Goal: Information Seeking & Learning: Learn about a topic

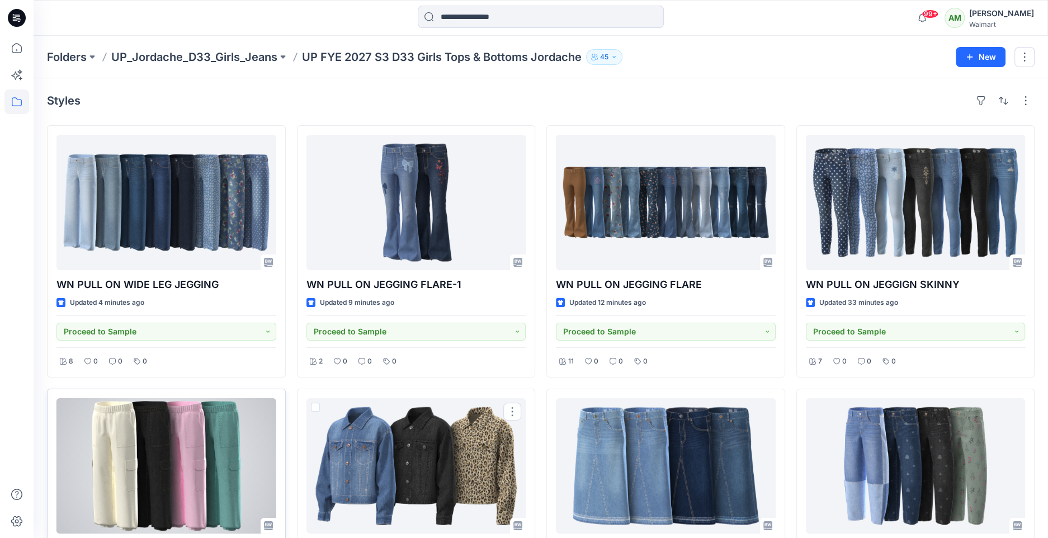
click at [277, 466] on div "WN PULL ON CARGO JOGGER Updated 39 minutes ago Proceed to Sample 4 0 0 0" at bounding box center [166, 515] width 239 height 252
click at [223, 464] on div at bounding box center [166, 465] width 220 height 135
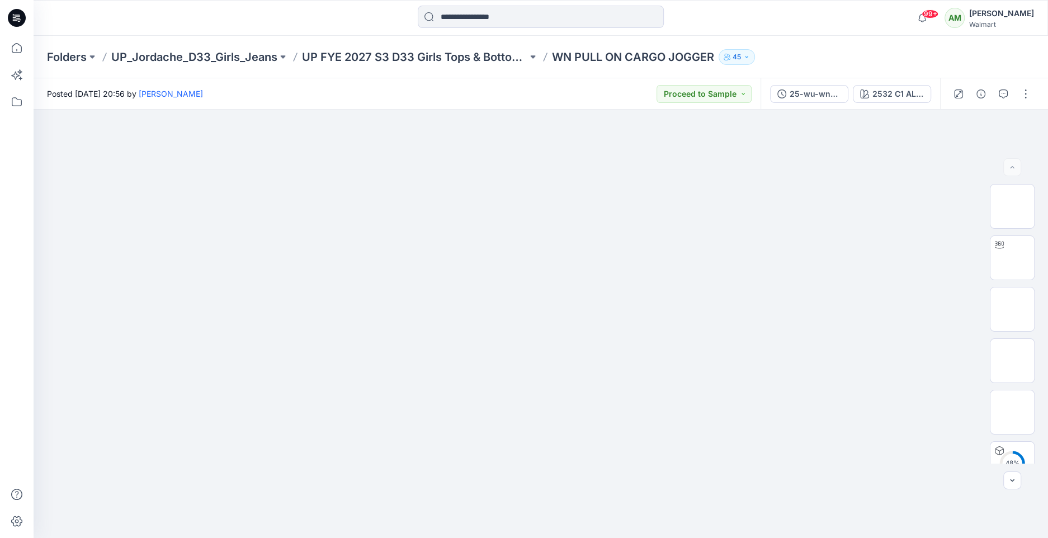
click at [888, 103] on div "25-wu-wn-2532 2nd 09262025 fa26 2532 C1 ALMOND 2081126" at bounding box center [851, 93] width 180 height 31
click at [888, 93] on div "2532 C1 ALMOND 2081126" at bounding box center [897, 94] width 51 height 12
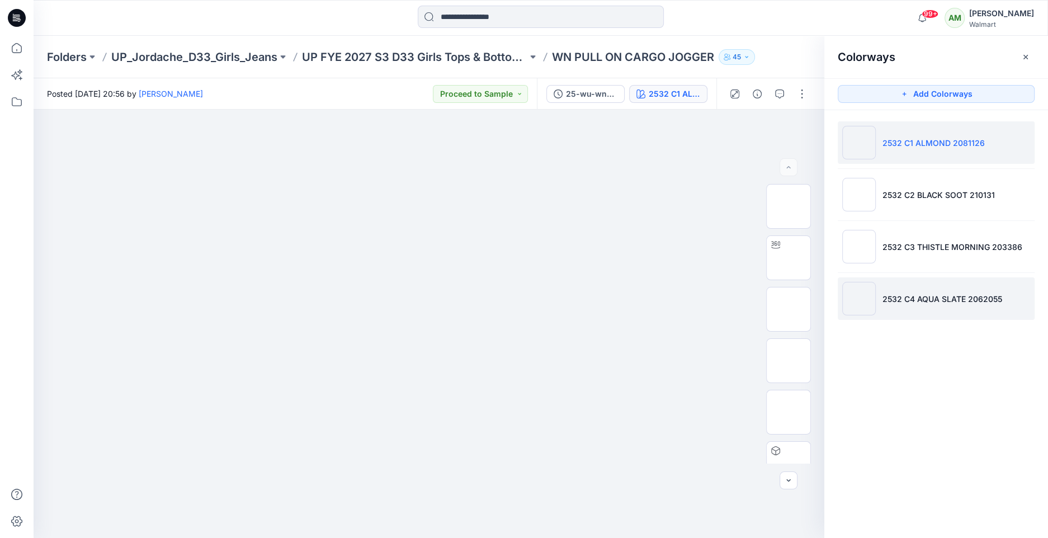
click at [903, 299] on p "2532 C4 AQUA SLATE 2062055" at bounding box center [943, 299] width 120 height 12
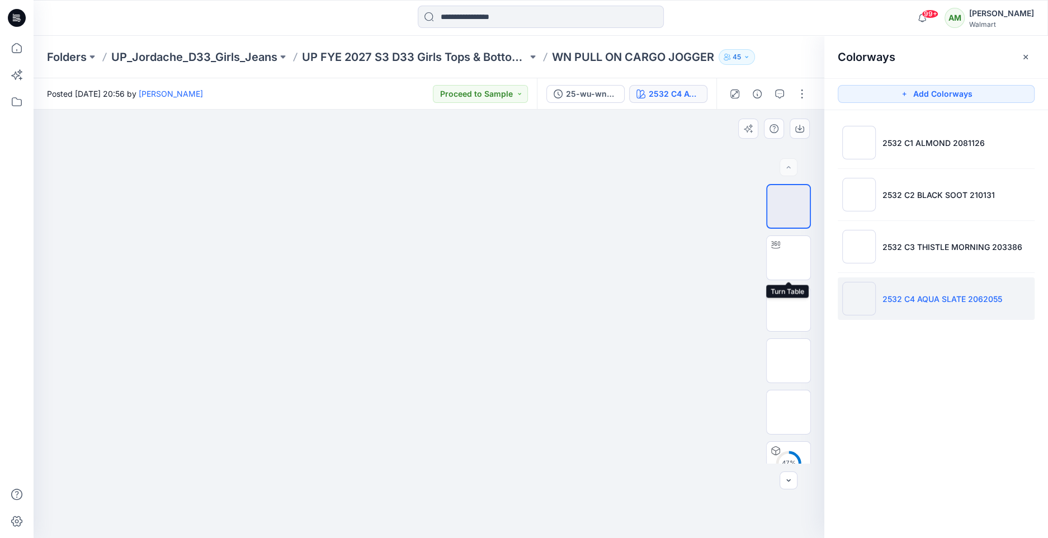
click at [779, 285] on div "47 %" at bounding box center [788, 324] width 45 height 280
click at [789, 309] on img at bounding box center [789, 309] width 0 height 0
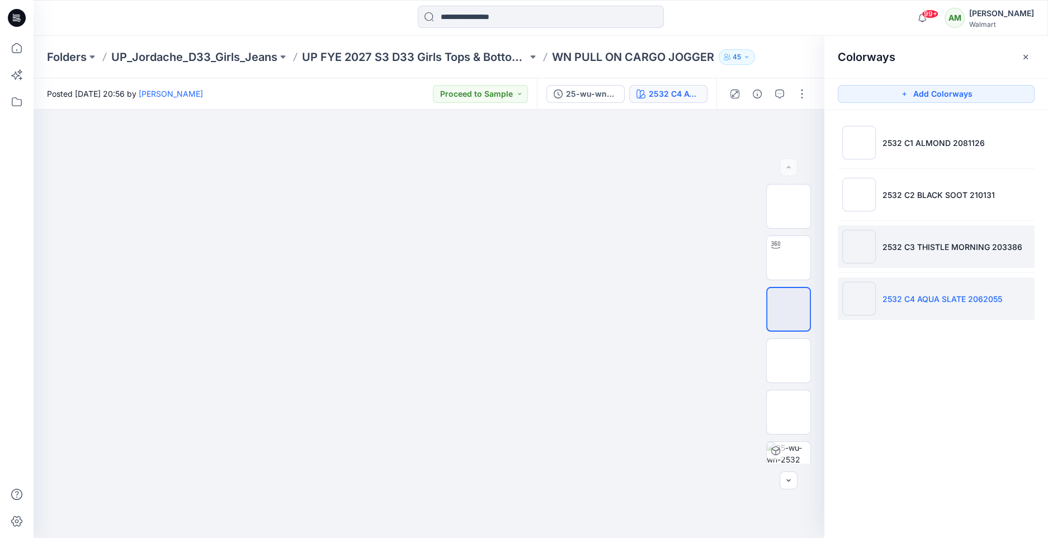
click at [909, 250] on p "2532 C3 THISTLE MORNING 203386" at bounding box center [953, 247] width 140 height 12
